Goal: Task Accomplishment & Management: Use online tool/utility

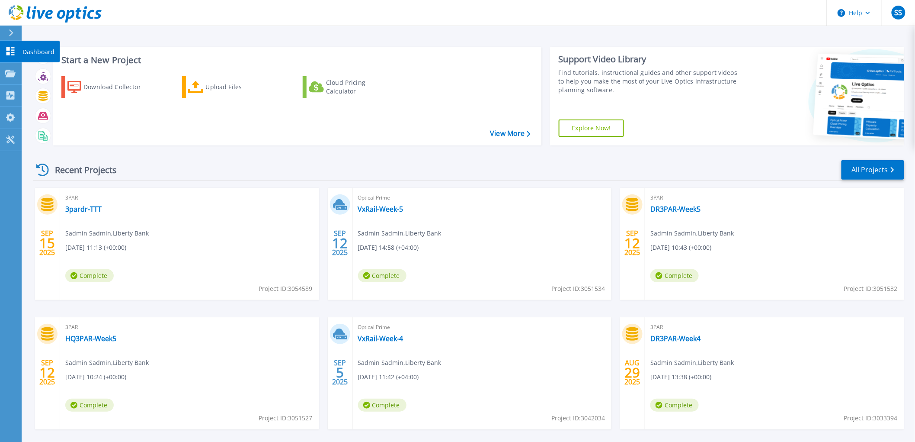
click at [18, 49] on link "Dashboard Dashboard" at bounding box center [11, 52] width 22 height 22
click at [202, 85] on icon at bounding box center [196, 87] width 16 height 13
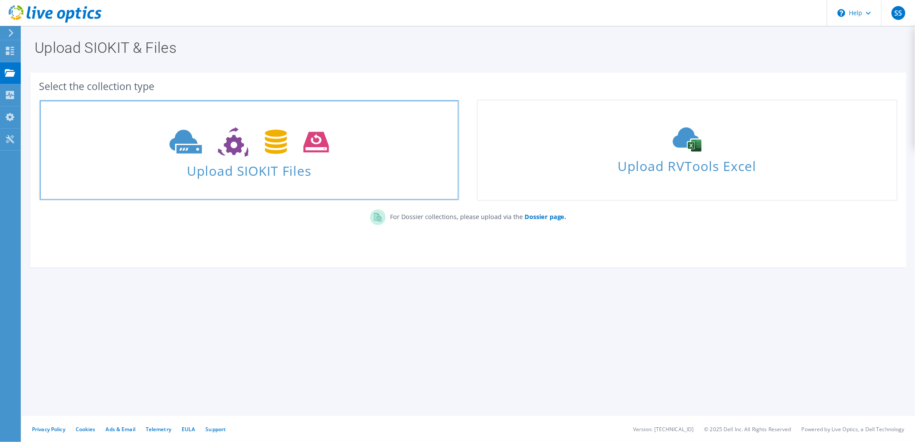
click at [218, 139] on icon at bounding box center [250, 142] width 160 height 30
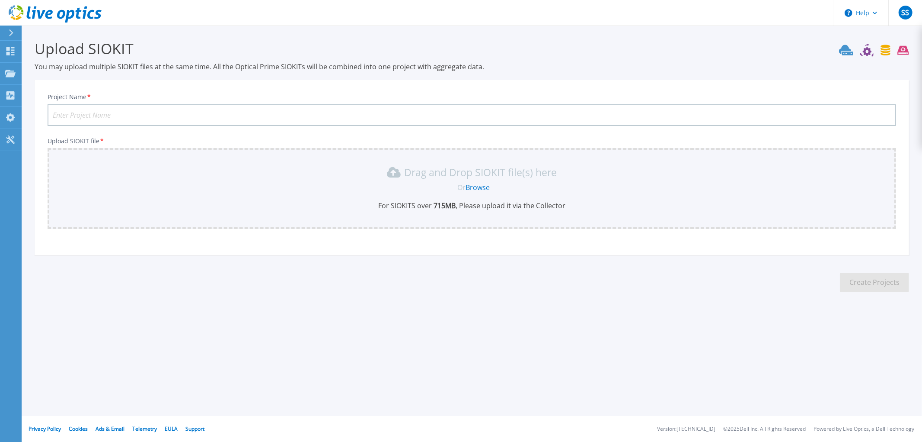
click at [71, 109] on input "Project Name *" at bounding box center [472, 115] width 849 height 22
type input "del"
click at [483, 183] on link "Browse" at bounding box center [478, 188] width 24 height 10
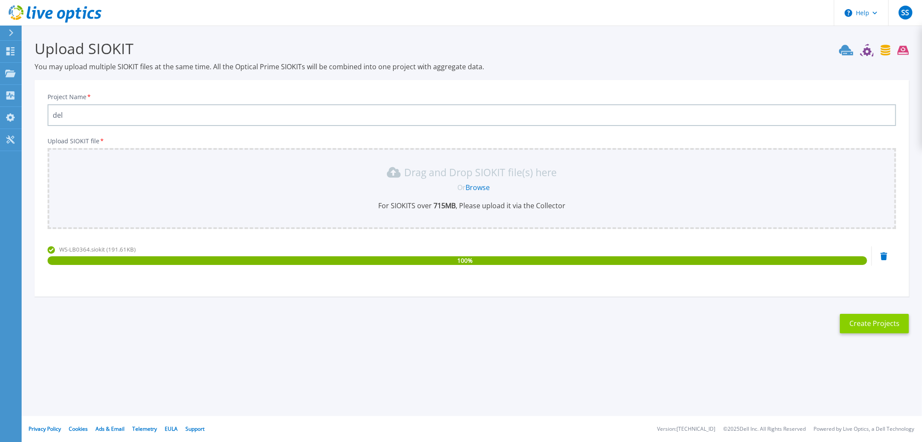
click at [871, 317] on button "Create Projects" at bounding box center [874, 323] width 69 height 19
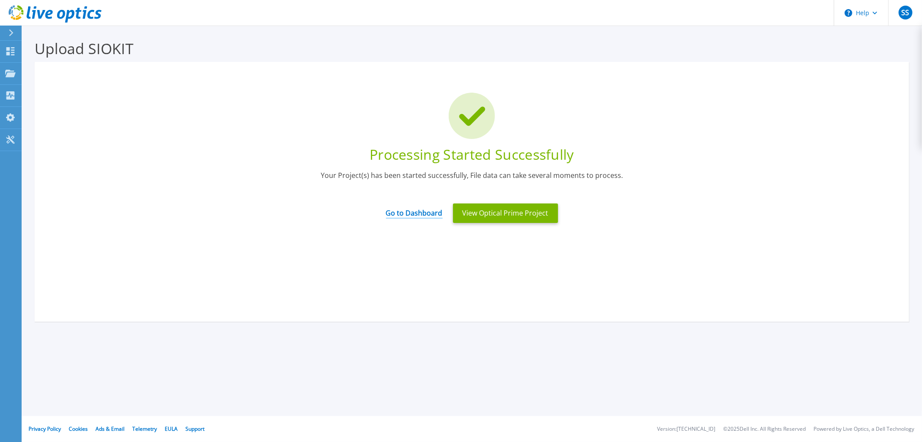
click at [422, 210] on link "Go to Dashboard" at bounding box center [414, 210] width 57 height 17
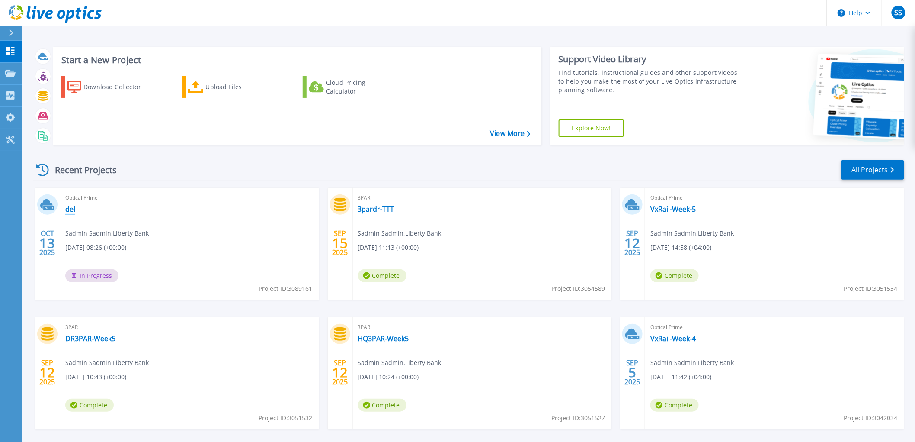
click at [67, 208] on link "del" at bounding box center [70, 209] width 10 height 9
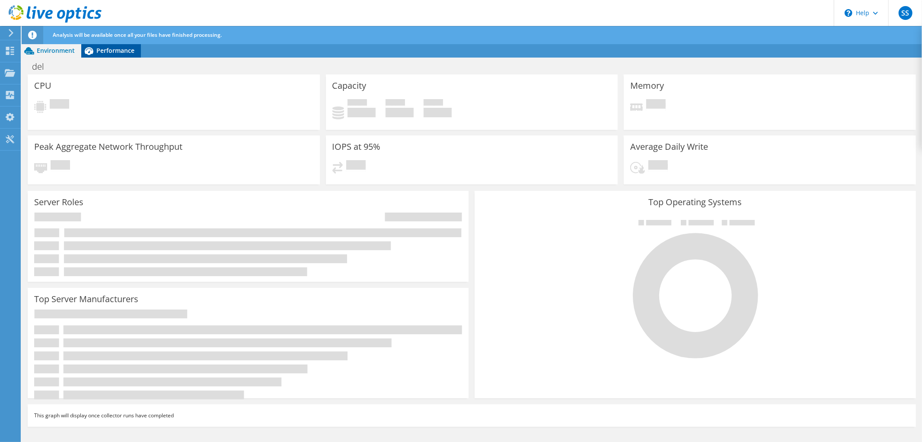
click at [105, 44] on div "Performance" at bounding box center [111, 51] width 60 height 14
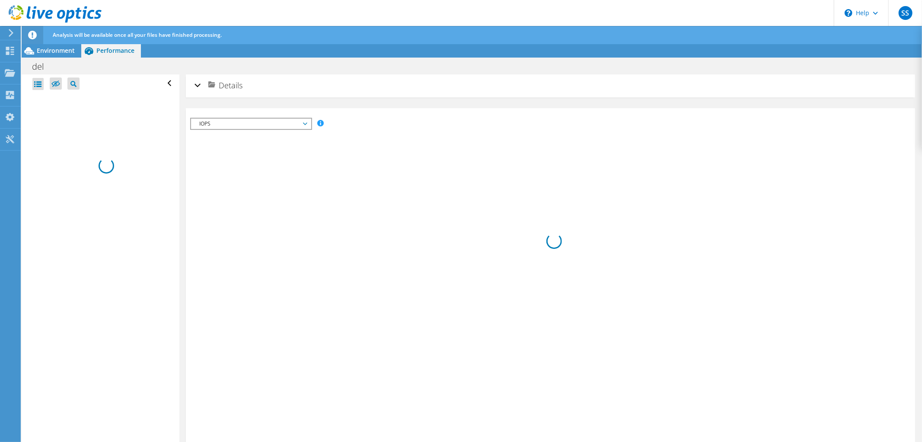
click at [303, 118] on span "IOPS" at bounding box center [250, 123] width 111 height 10
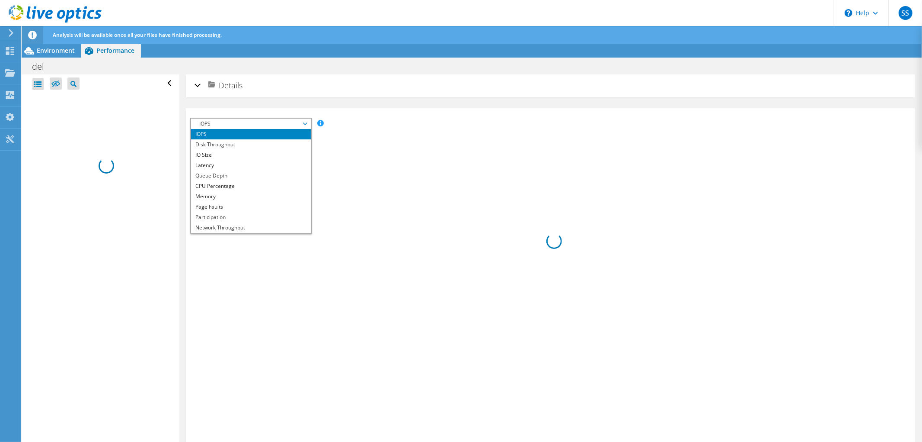
click at [304, 118] on span "IOPS" at bounding box center [250, 123] width 111 height 10
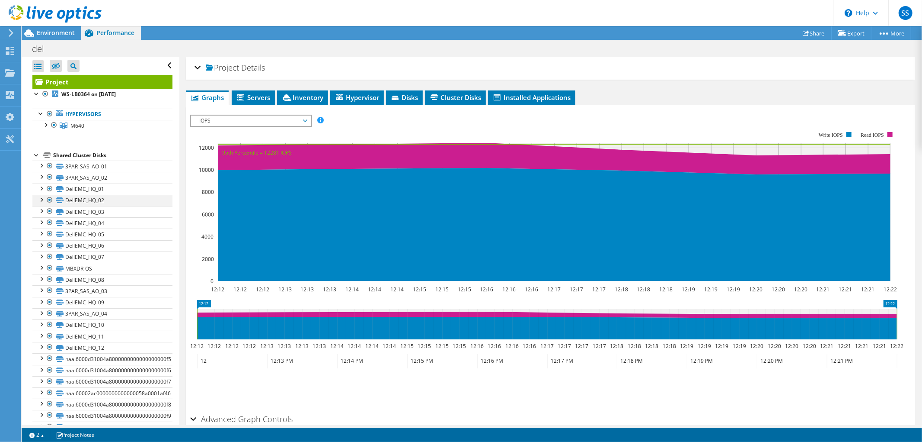
click at [41, 201] on div at bounding box center [41, 199] width 9 height 9
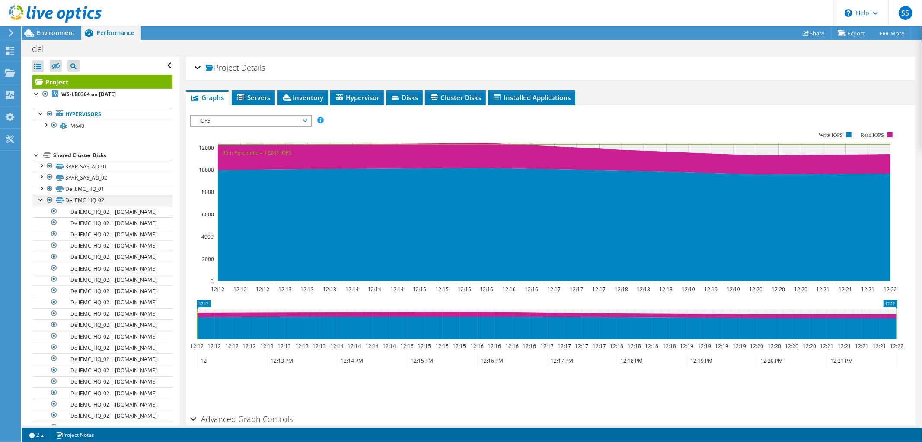
click at [41, 201] on div at bounding box center [41, 199] width 9 height 9
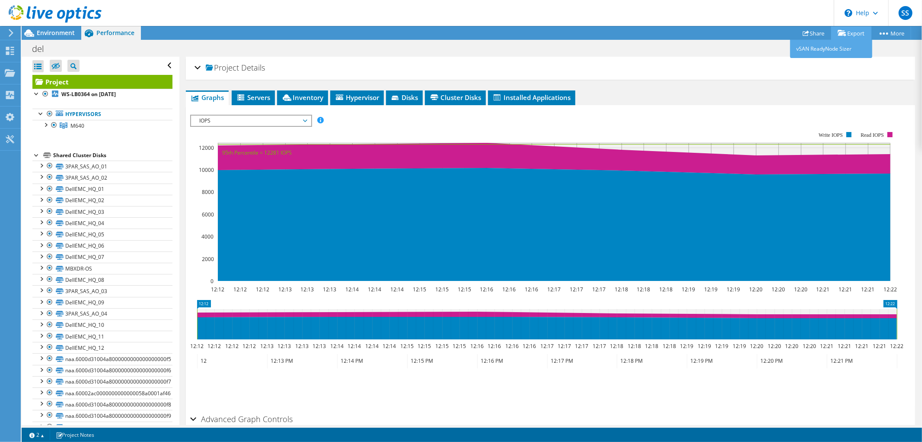
click at [859, 33] on link "Export" at bounding box center [852, 32] width 40 height 13
click at [810, 33] on link "Share" at bounding box center [814, 32] width 35 height 13
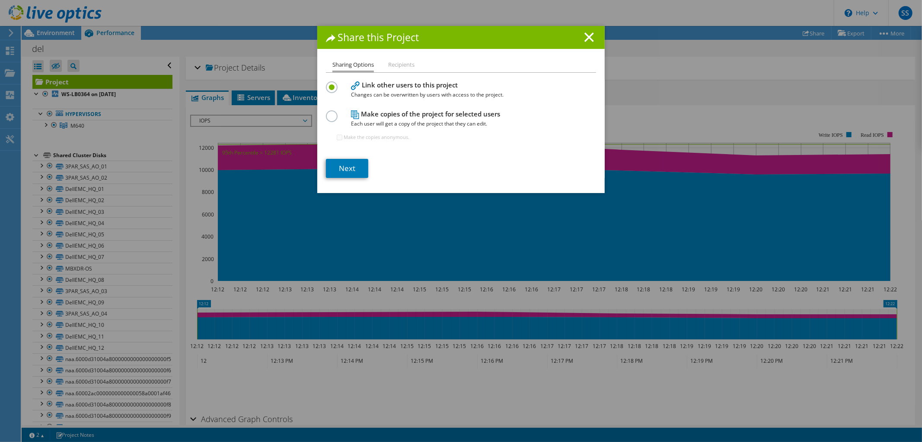
click at [759, 82] on div "Share this Project Sharing Options Recipients Link other users to this project …" at bounding box center [461, 221] width 922 height 390
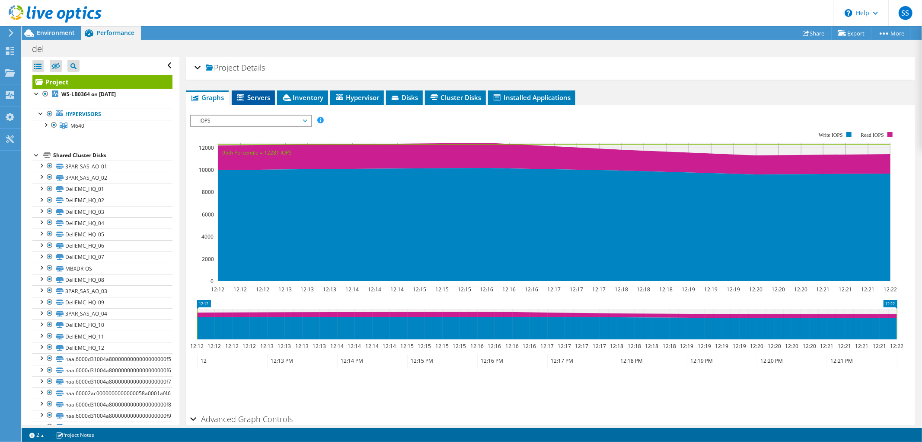
click at [258, 97] on span "Servers" at bounding box center [253, 97] width 35 height 9
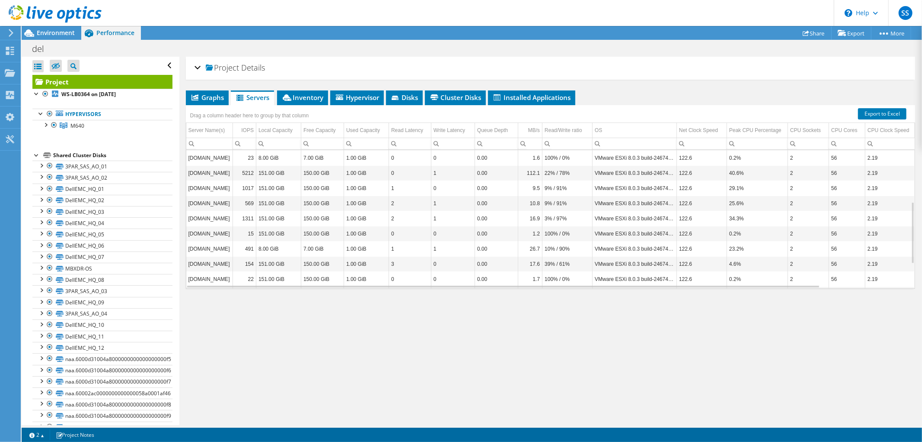
scroll to position [170, 0]
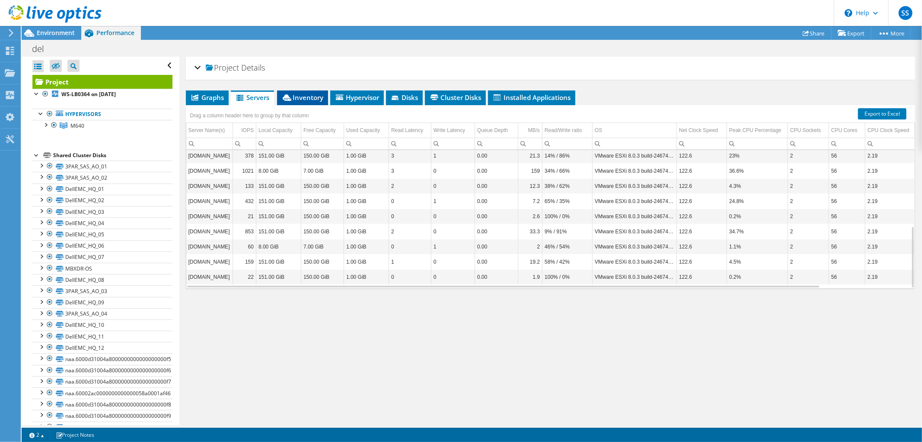
click at [311, 91] on li "Inventory" at bounding box center [302, 97] width 51 height 15
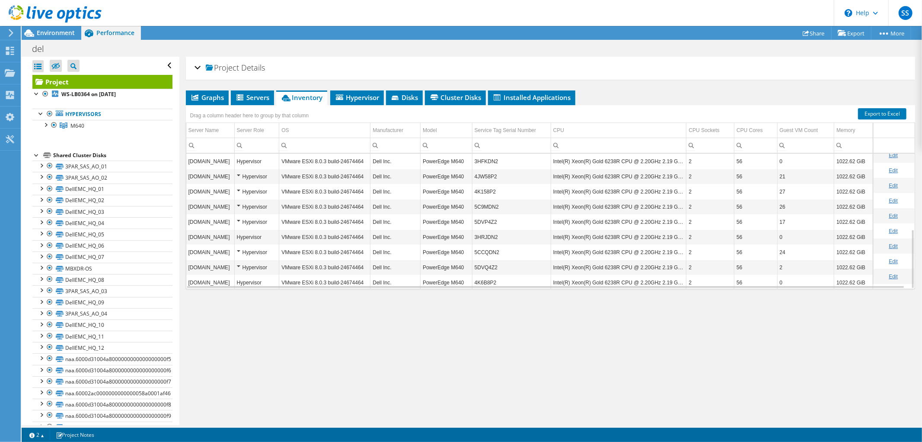
scroll to position [172, 0]
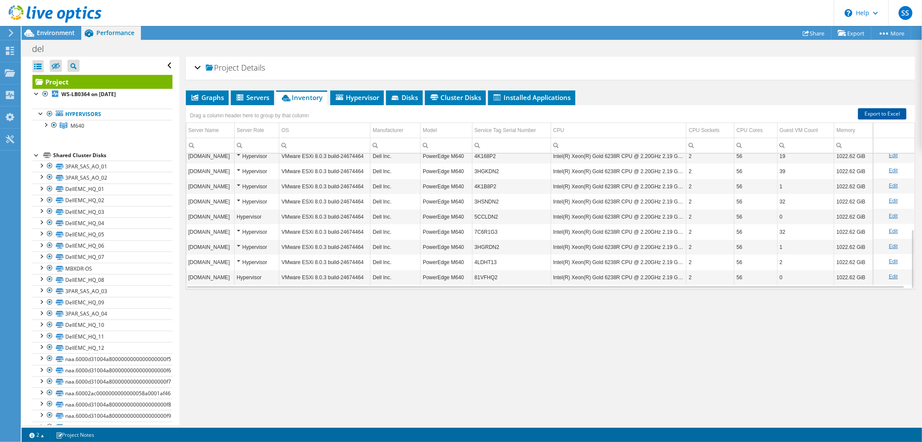
click at [867, 110] on link "Export to Excel" at bounding box center [882, 113] width 48 height 11
drag, startPoint x: 448, startPoint y: 342, endPoint x: 451, endPoint y: 339, distance: 4.6
click at [448, 342] on div "Project Details Prepared for: Sadmin Sadmin, sadmin@libertybank.ge Account Libe…" at bounding box center [550, 241] width 743 height 368
click at [40, 126] on link "M640" at bounding box center [102, 125] width 140 height 11
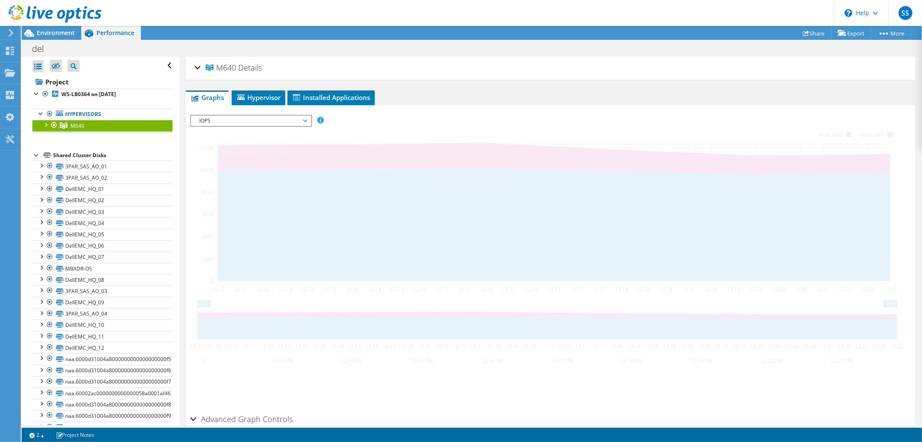
click at [45, 125] on div at bounding box center [45, 124] width 9 height 9
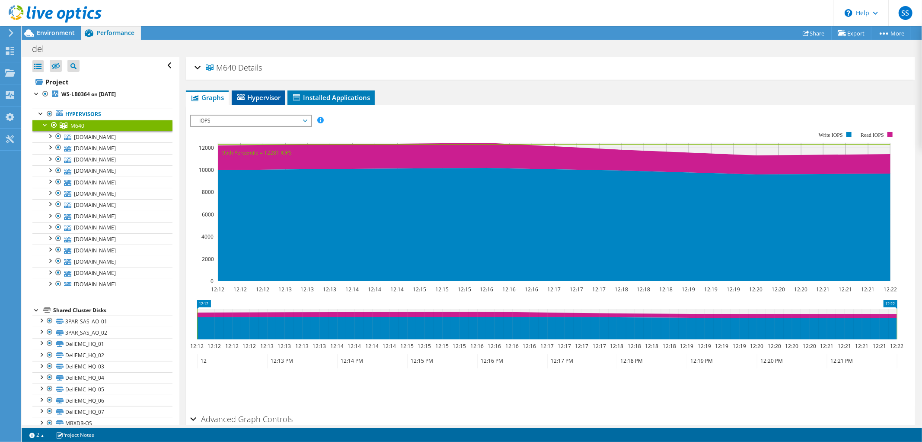
click at [262, 94] on span "Hypervisor" at bounding box center [258, 97] width 45 height 9
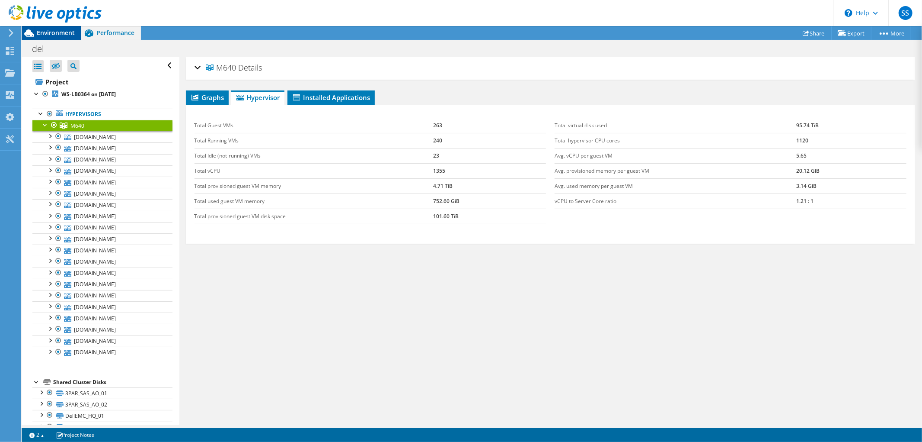
click at [44, 34] on span "Environment" at bounding box center [56, 33] width 38 height 8
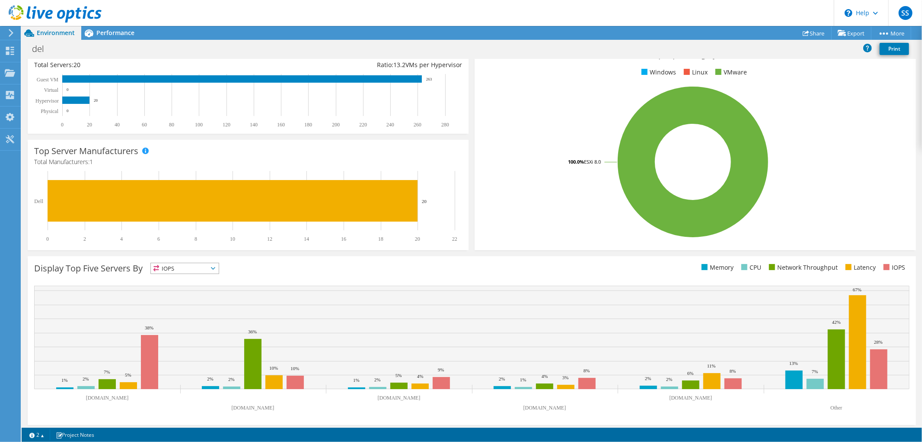
scroll to position [135, 0]
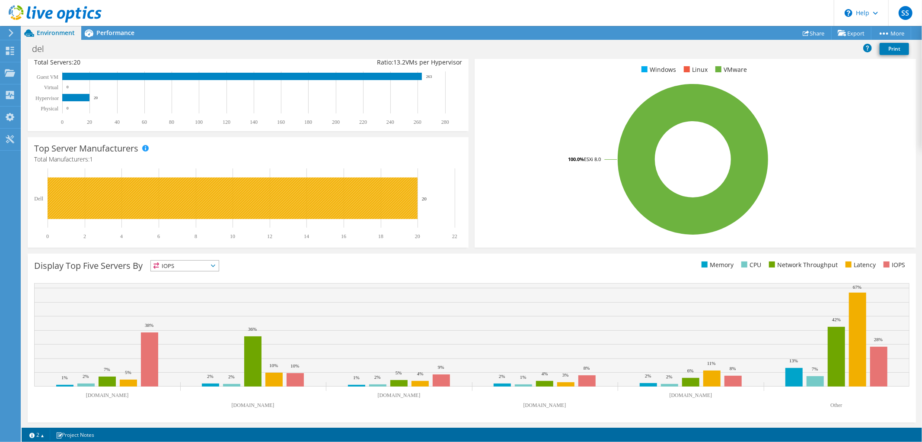
click at [165, 199] on rect at bounding box center [233, 198] width 370 height 42
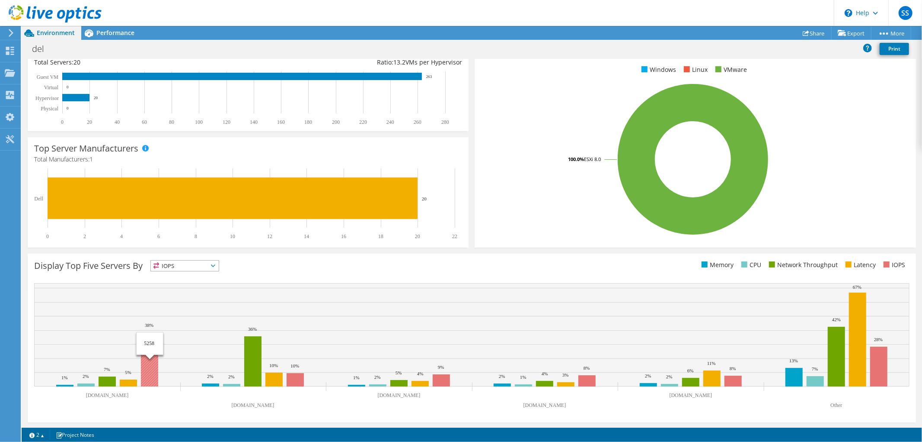
click at [156, 349] on rect at bounding box center [149, 359] width 17 height 54
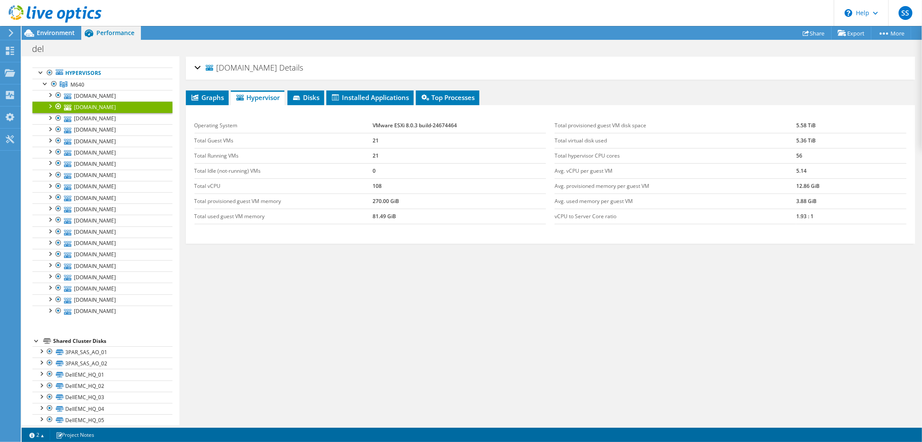
scroll to position [42, 0]
click at [304, 96] on span "Disks" at bounding box center [306, 97] width 28 height 9
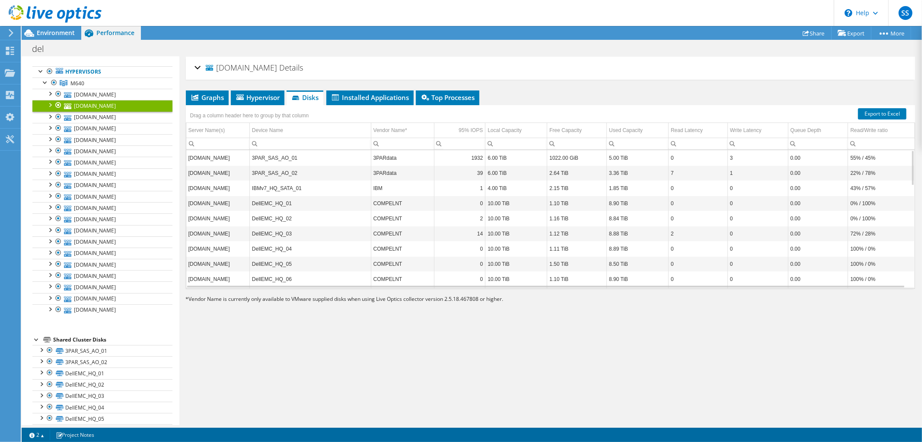
click at [453, 89] on div "esxhq-05.lb.ge Details Operating System VMware ESXi 8.0.3 build-24674464 Local …" at bounding box center [550, 241] width 743 height 368
click at [450, 93] on span "Top Processes" at bounding box center [447, 97] width 55 height 9
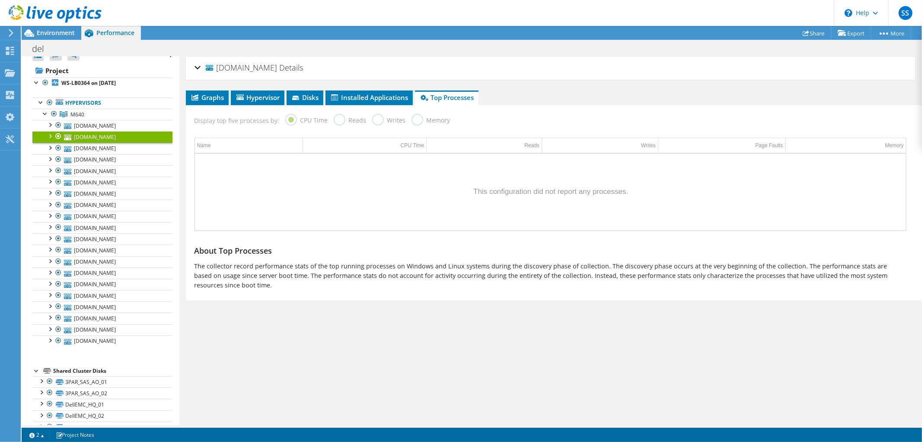
scroll to position [0, 0]
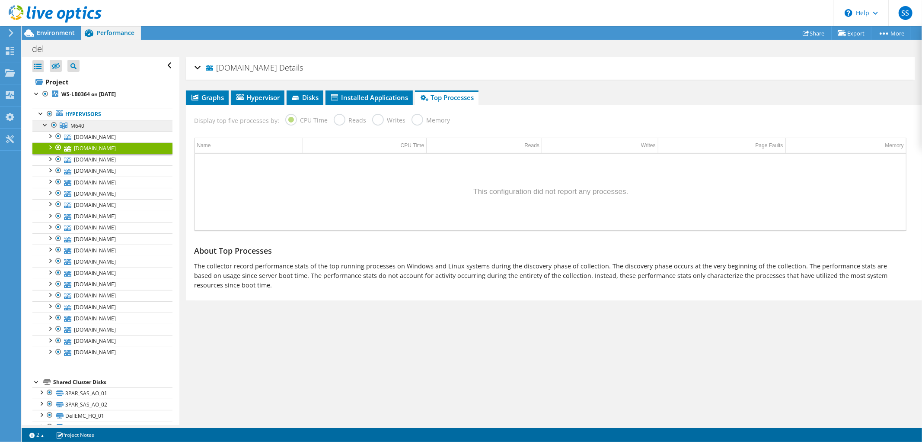
click at [77, 123] on span "M640" at bounding box center [77, 125] width 14 height 7
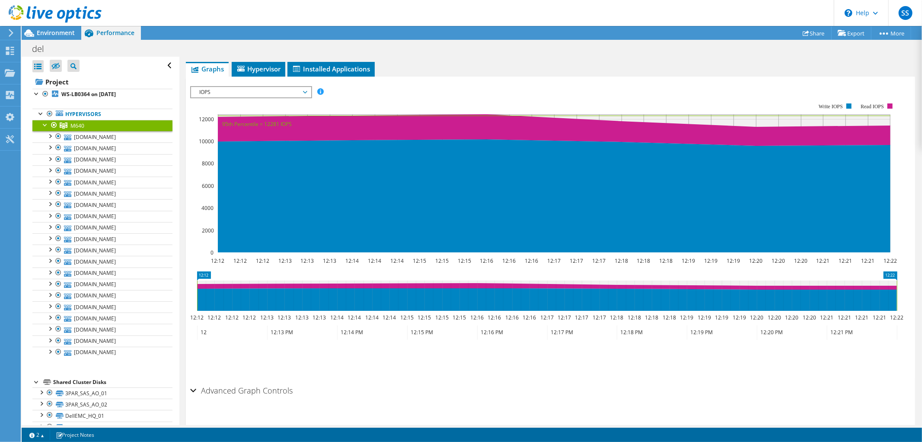
scroll to position [43, 0]
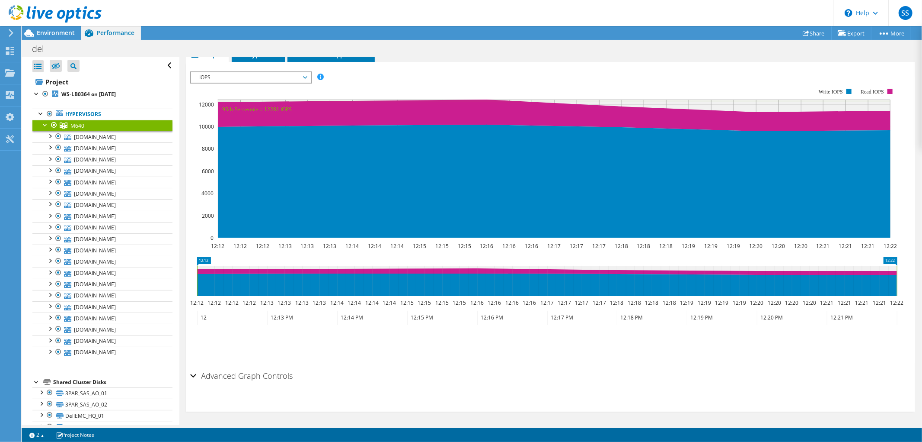
click at [289, 373] on h2 "Advanced Graph Controls" at bounding box center [241, 375] width 103 height 17
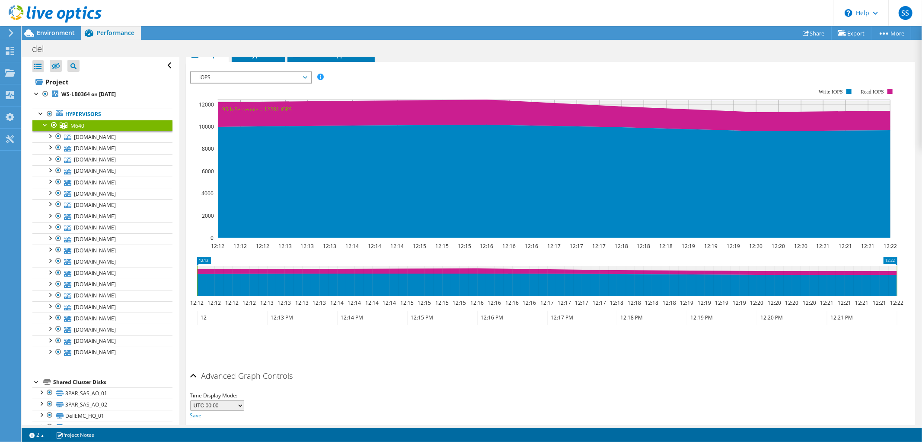
scroll to position [0, 0]
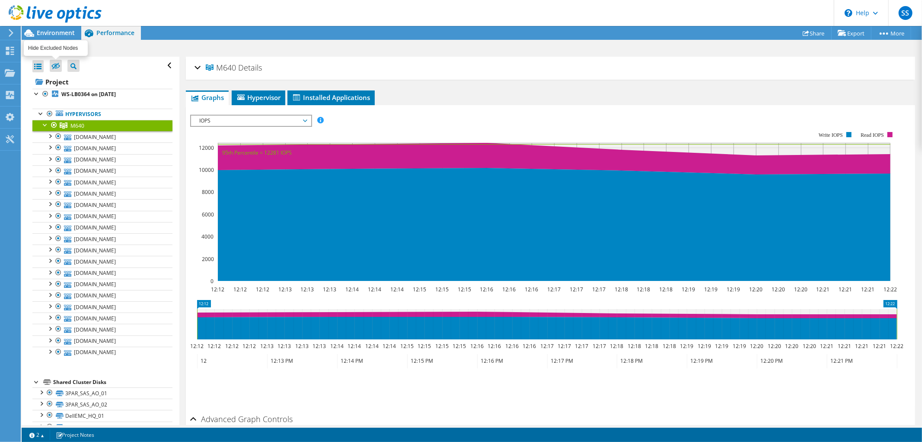
click at [58, 64] on icon at bounding box center [55, 66] width 9 height 6
click at [0, 0] on input "checkbox" at bounding box center [0, 0] width 0 height 0
click at [58, 64] on icon at bounding box center [55, 66] width 9 height 6
click at [0, 0] on input "checkbox" at bounding box center [0, 0] width 0 height 0
click at [39, 64] on div at bounding box center [37, 66] width 11 height 12
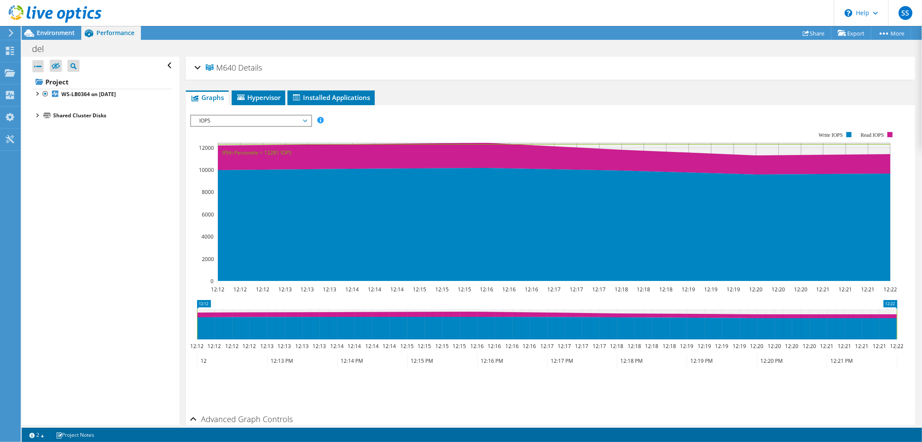
click at [33, 114] on div at bounding box center [36, 114] width 9 height 9
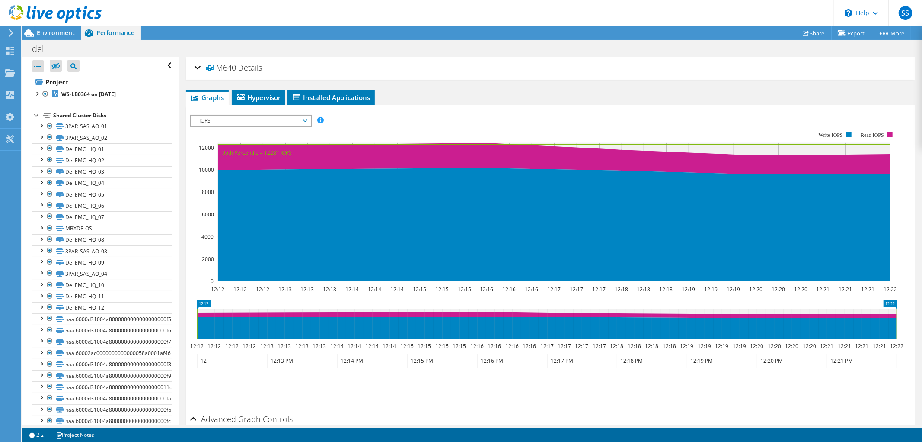
click at [11, 36] on icon at bounding box center [11, 33] width 6 height 8
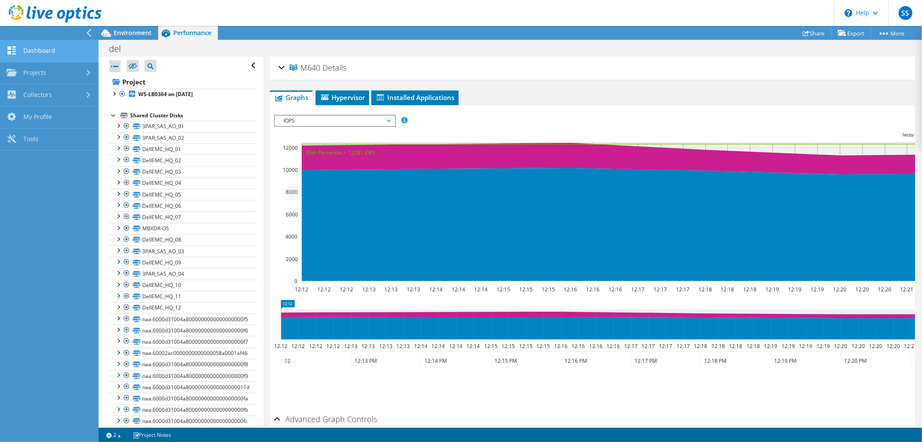
click at [29, 54] on link "Dashboard" at bounding box center [49, 51] width 99 height 22
